Goal: Task Accomplishment & Management: Use online tool/utility

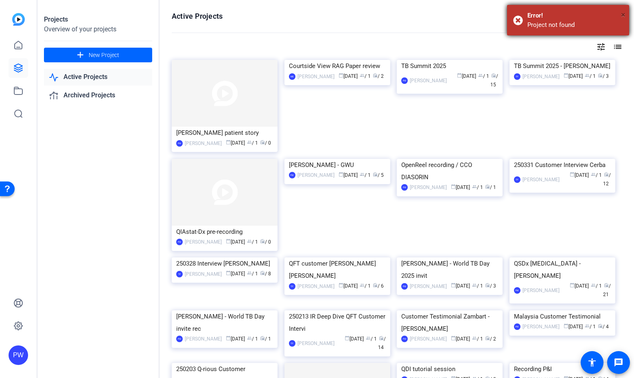
click at [623, 13] on span "×" at bounding box center [623, 15] width 4 height 10
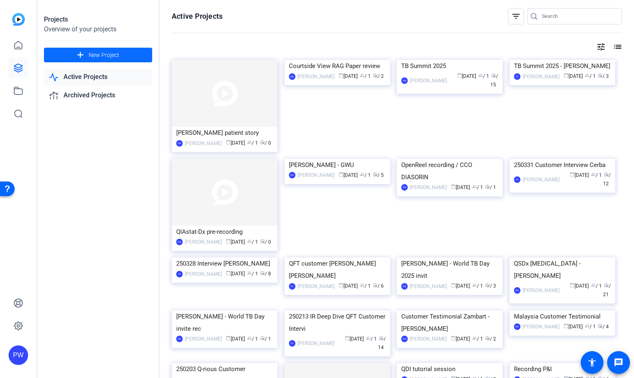
click at [105, 54] on span "New Project" at bounding box center [104, 55] width 31 height 9
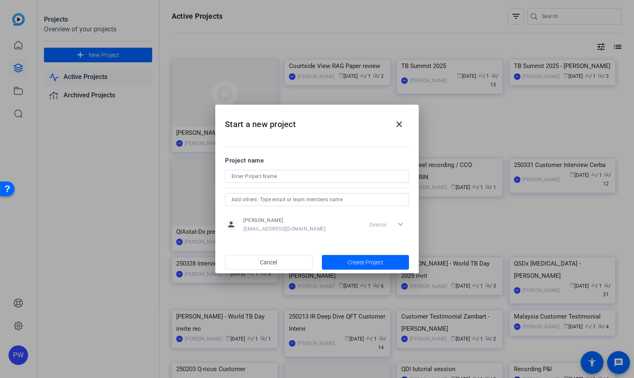
click at [265, 171] on div at bounding box center [317, 176] width 171 height 13
click at [271, 179] on input at bounding box center [317, 176] width 171 height 10
paste input "[PERSON_NAME] presentation"
type input "[PERSON_NAME] presentation - TB Summit 2025"
drag, startPoint x: 399, startPoint y: 126, endPoint x: 312, endPoint y: 115, distance: 87.4
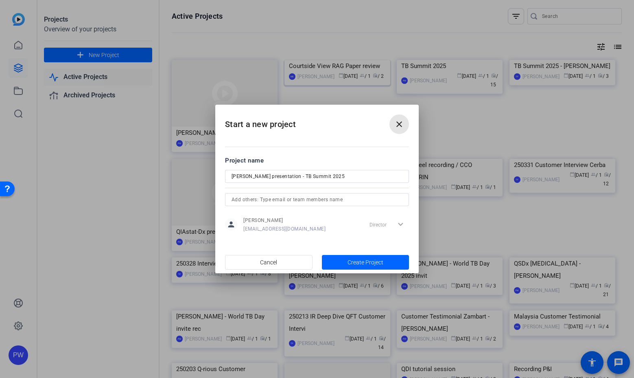
click at [399, 126] on mat-icon "close" at bounding box center [399, 124] width 10 height 10
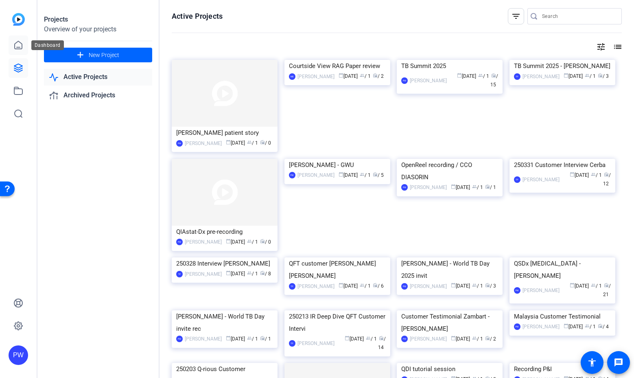
click at [21, 46] on icon at bounding box center [18, 45] width 10 height 10
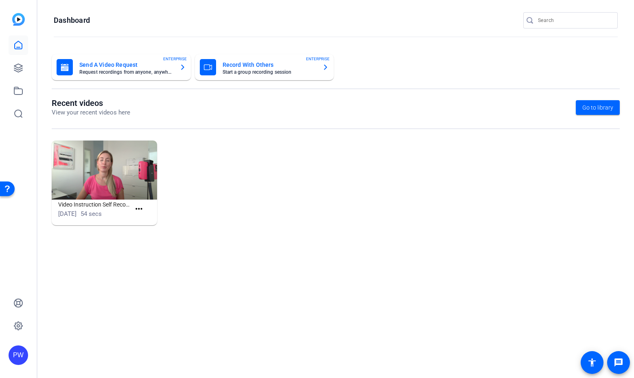
click at [94, 67] on mat-card-title "Send A Video Request" at bounding box center [126, 65] width 94 height 10
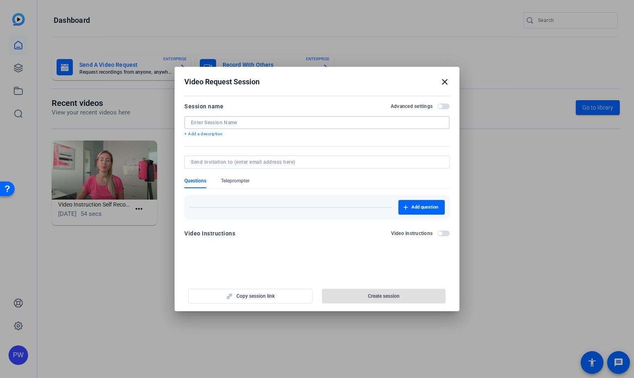
click at [213, 119] on input at bounding box center [317, 122] width 252 height 7
paste input "[PERSON_NAME] presentation"
type input "[PERSON_NAME] presentation"
click at [442, 107] on span "button" at bounding box center [443, 106] width 12 height 6
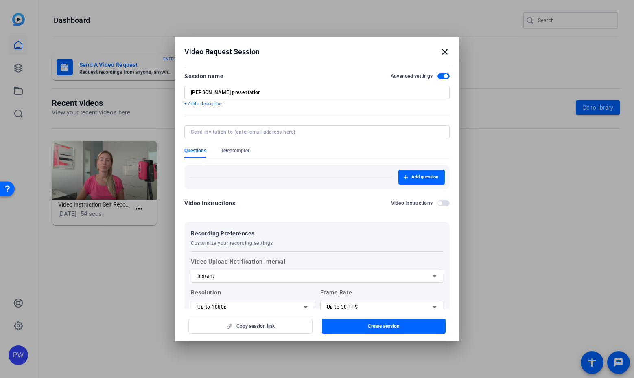
click at [438, 205] on span "button" at bounding box center [443, 203] width 12 height 6
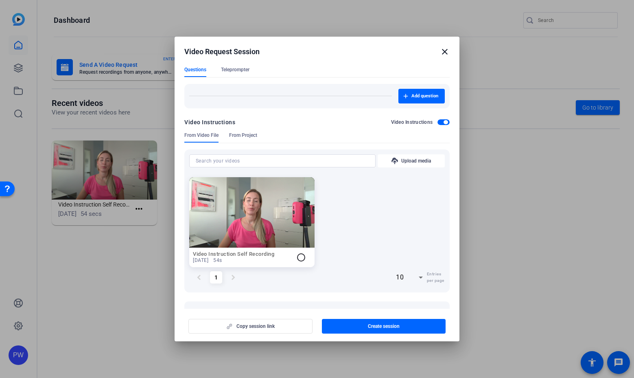
scroll to position [81, 0]
click at [303, 257] on mat-icon "radio_button_unchecked" at bounding box center [301, 257] width 10 height 10
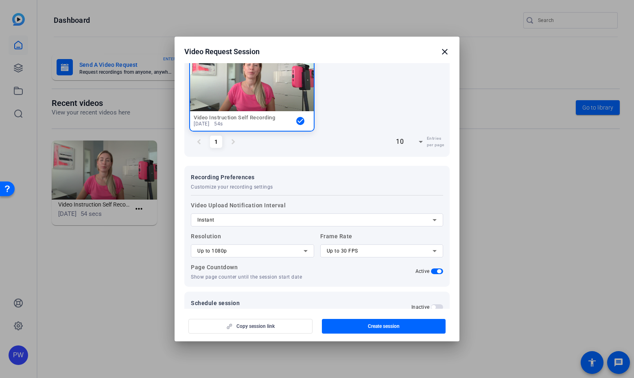
scroll to position [198, 0]
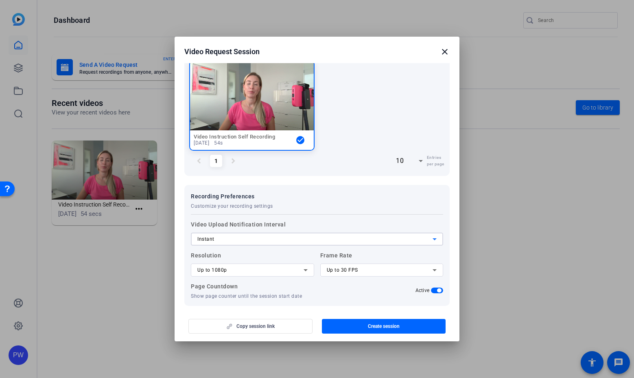
click at [330, 240] on div "Instant" at bounding box center [314, 239] width 235 height 10
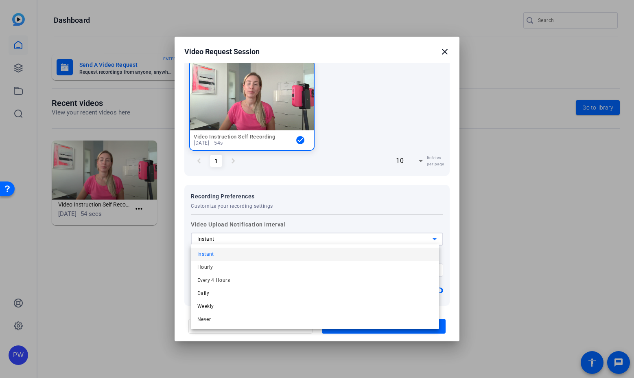
click at [330, 240] on div at bounding box center [317, 189] width 634 height 378
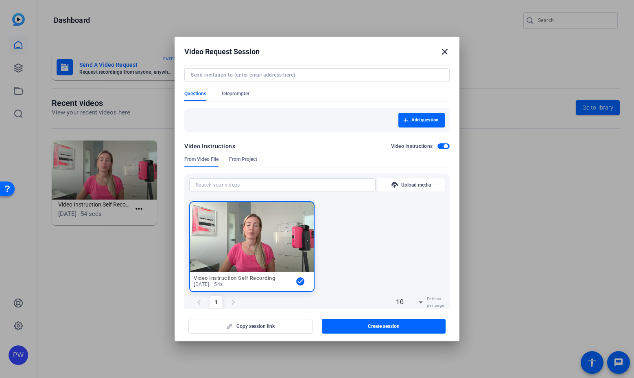
scroll to position [122, 0]
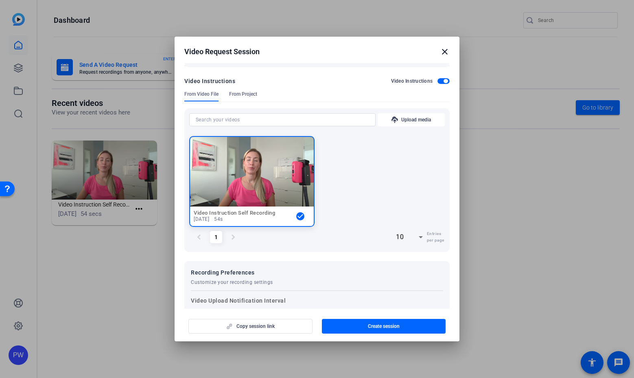
click at [295, 215] on mat-icon "check_circle" at bounding box center [300, 216] width 10 height 10
click at [298, 215] on mat-icon "check_circle" at bounding box center [300, 216] width 10 height 10
click at [234, 93] on span "From Project" at bounding box center [243, 94] width 28 height 7
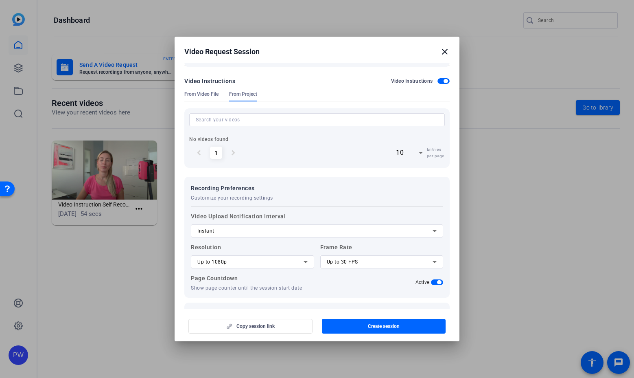
click at [202, 93] on span "From Video File" at bounding box center [201, 94] width 34 height 7
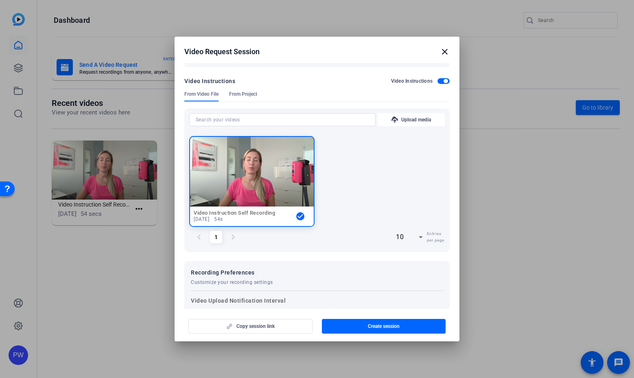
click at [295, 216] on mat-icon "check_circle" at bounding box center [300, 216] width 10 height 10
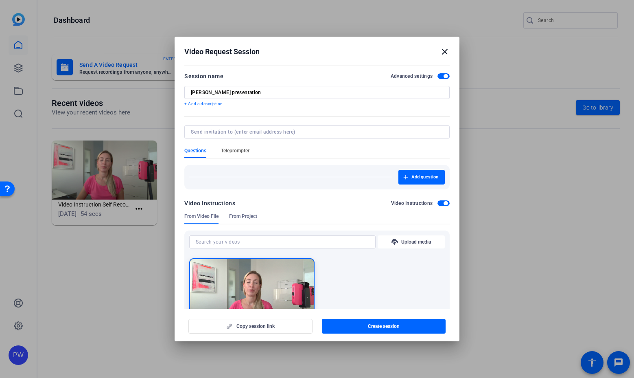
scroll to position [41, 0]
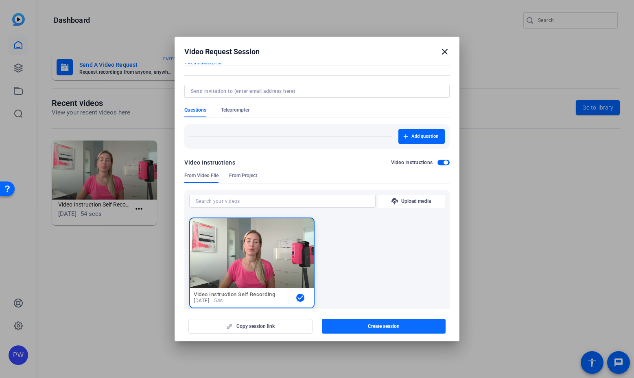
click at [356, 326] on span "button" at bounding box center [384, 326] width 124 height 20
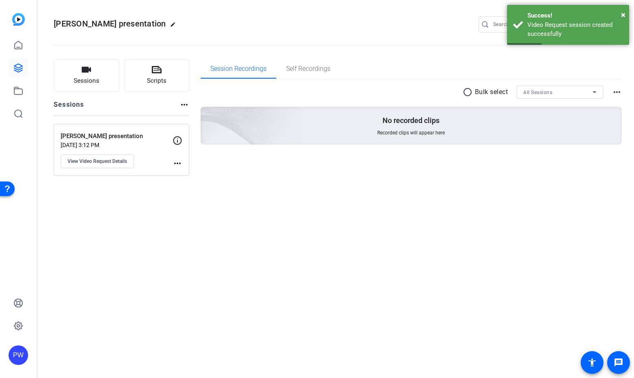
click at [178, 164] on mat-icon "more_horiz" at bounding box center [178, 163] width 10 height 10
click at [114, 147] on div at bounding box center [317, 189] width 634 height 378
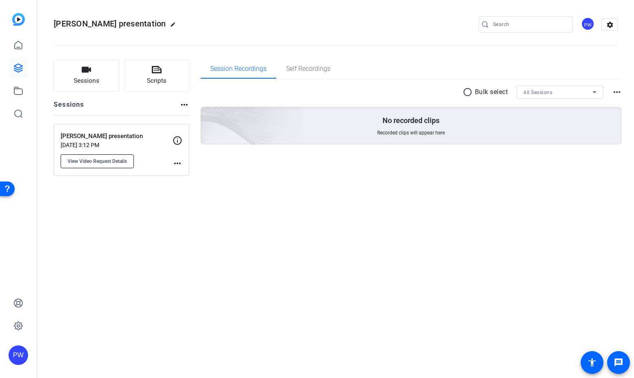
click at [102, 164] on span "View Video Request Details" at bounding box center [97, 161] width 59 height 7
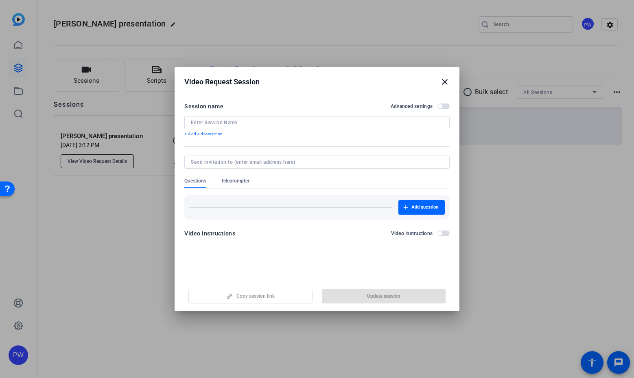
type input "[PERSON_NAME] presentation"
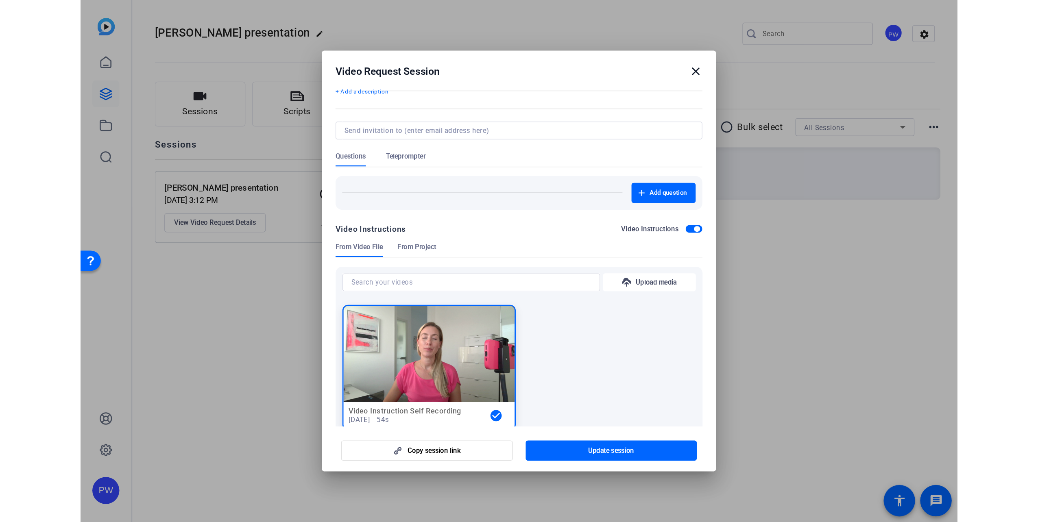
scroll to position [73, 0]
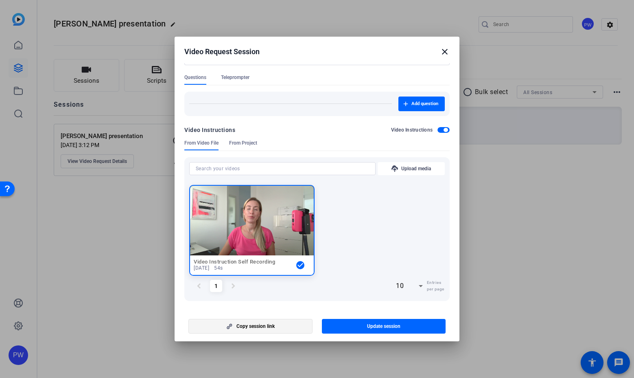
click at [262, 325] on span "Copy session link" at bounding box center [255, 326] width 38 height 7
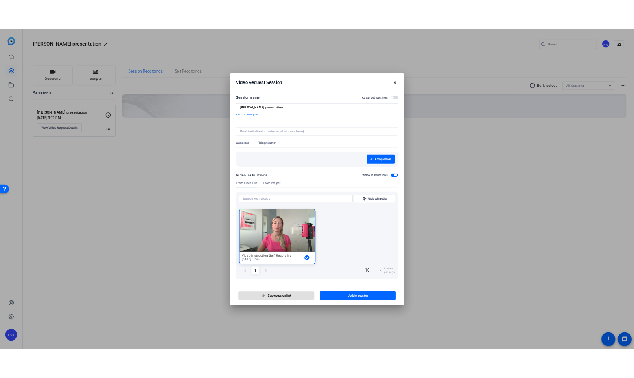
scroll to position [0, 0]
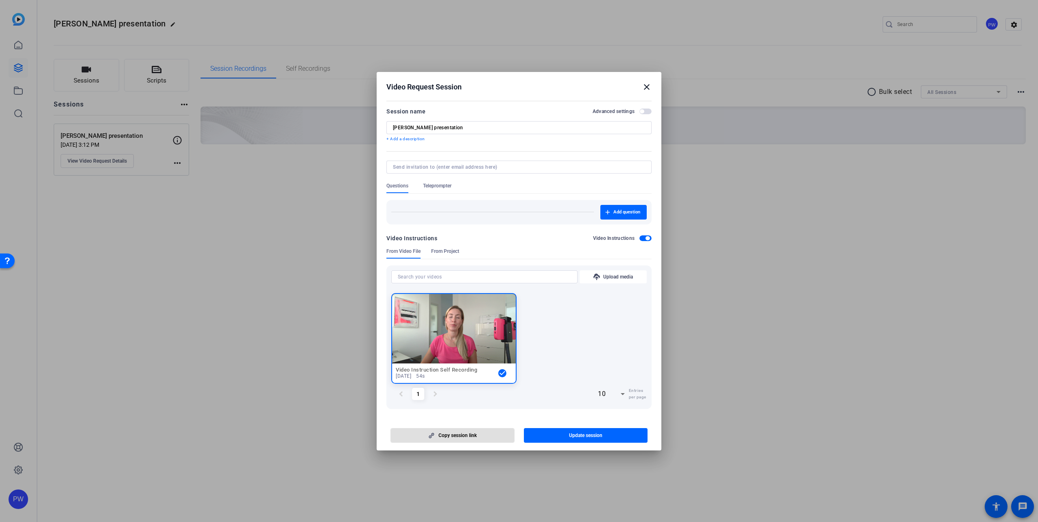
click at [634, 90] on mat-icon "close" at bounding box center [647, 87] width 10 height 10
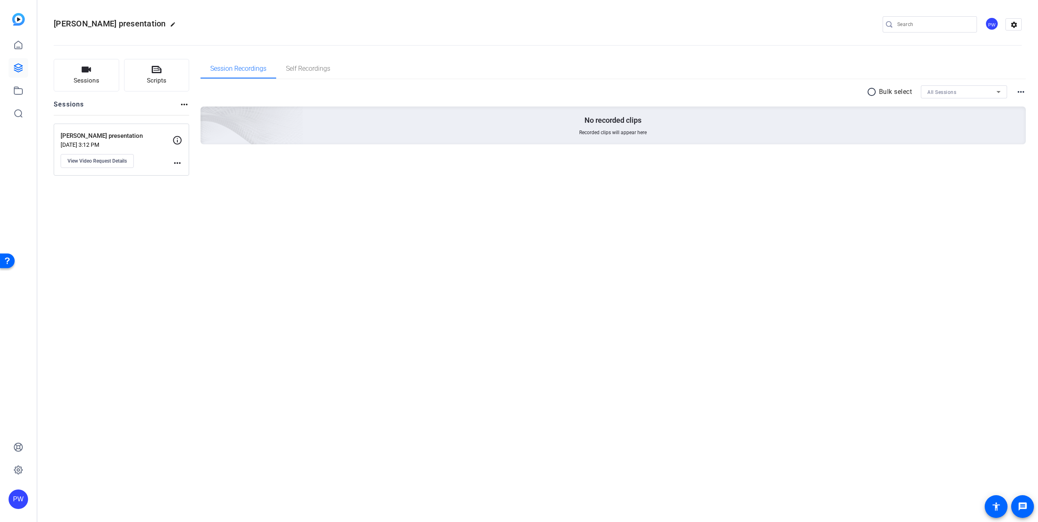
click at [103, 140] on p "[PERSON_NAME] presentation" at bounding box center [117, 135] width 112 height 9
click at [122, 162] on span "View Video Request Details" at bounding box center [97, 161] width 59 height 7
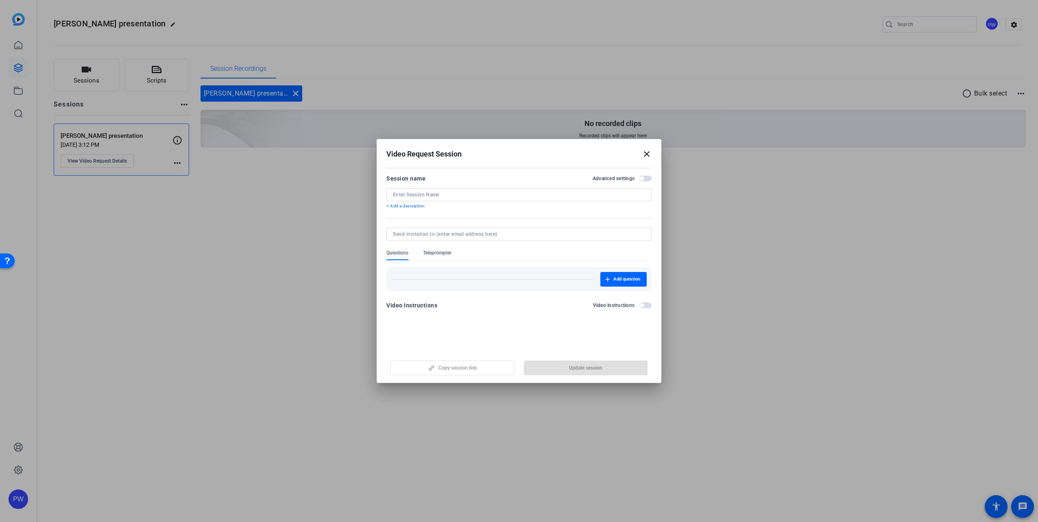
type input "[PERSON_NAME] presentation"
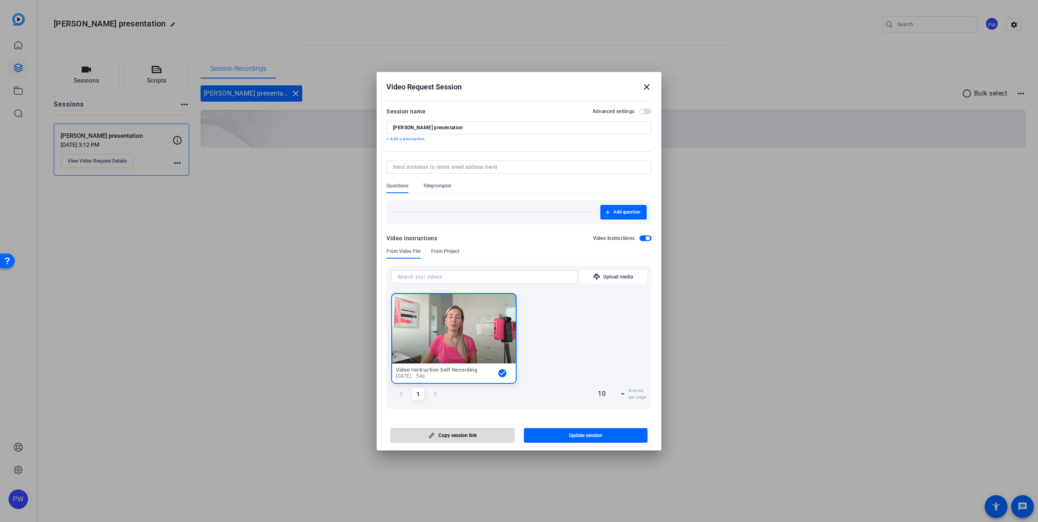
click at [463, 377] on span "Copy session link" at bounding box center [458, 436] width 38 height 7
click at [168, 288] on div at bounding box center [519, 261] width 1038 height 522
click at [634, 86] on mat-icon "close" at bounding box center [647, 87] width 10 height 10
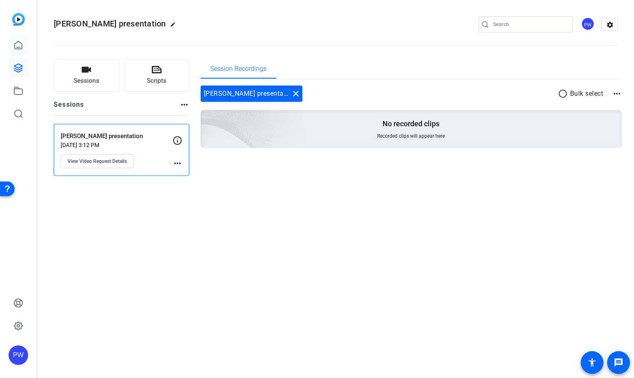
click at [9, 40] on link at bounding box center [19, 45] width 20 height 20
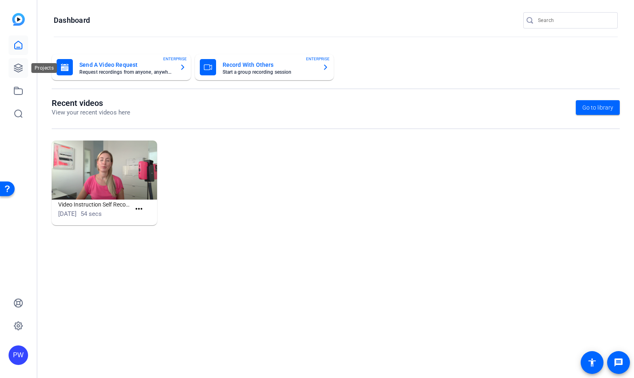
click at [15, 74] on link at bounding box center [19, 68] width 20 height 20
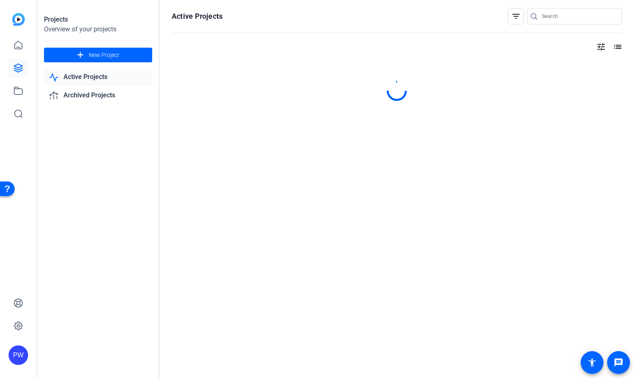
click at [66, 76] on link "Active Projects" at bounding box center [98, 77] width 108 height 17
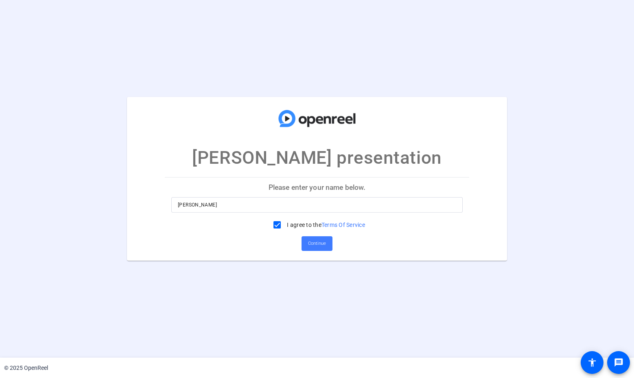
click at [316, 240] on span "Continue" at bounding box center [317, 243] width 18 height 12
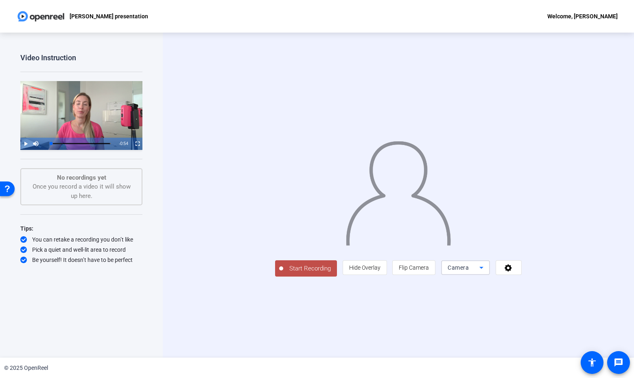
click at [469, 271] on span "Camera" at bounding box center [458, 267] width 21 height 7
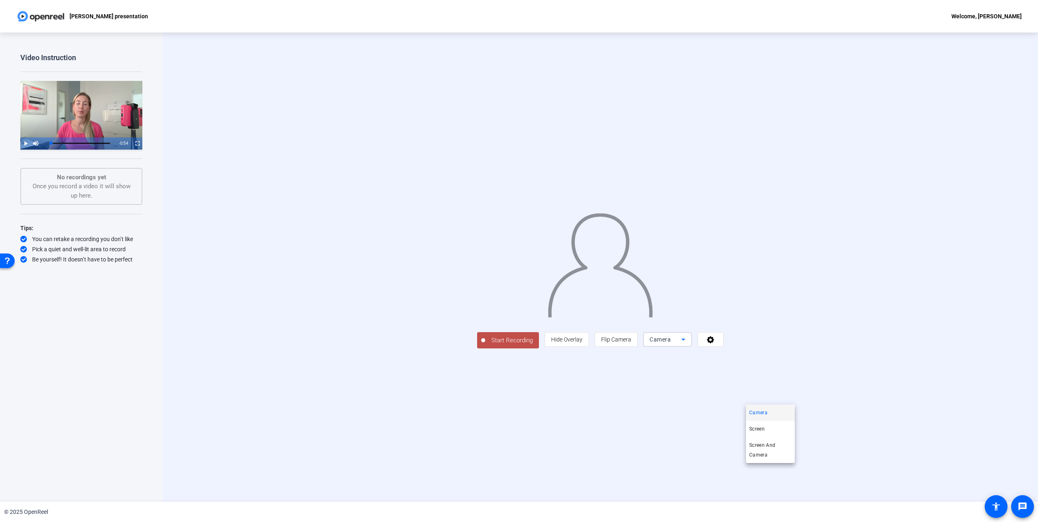
click at [39, 337] on div at bounding box center [519, 261] width 1038 height 522
click at [634, 343] on span "Camera" at bounding box center [660, 340] width 21 height 7
click at [634, 377] on span "Screen And Camera" at bounding box center [771, 451] width 42 height 20
click at [671, 343] on span "Camera" at bounding box center [660, 340] width 21 height 7
click at [0, 0] on span "Screen And Camera" at bounding box center [0, 0] width 0 height 0
